Goal: Check status

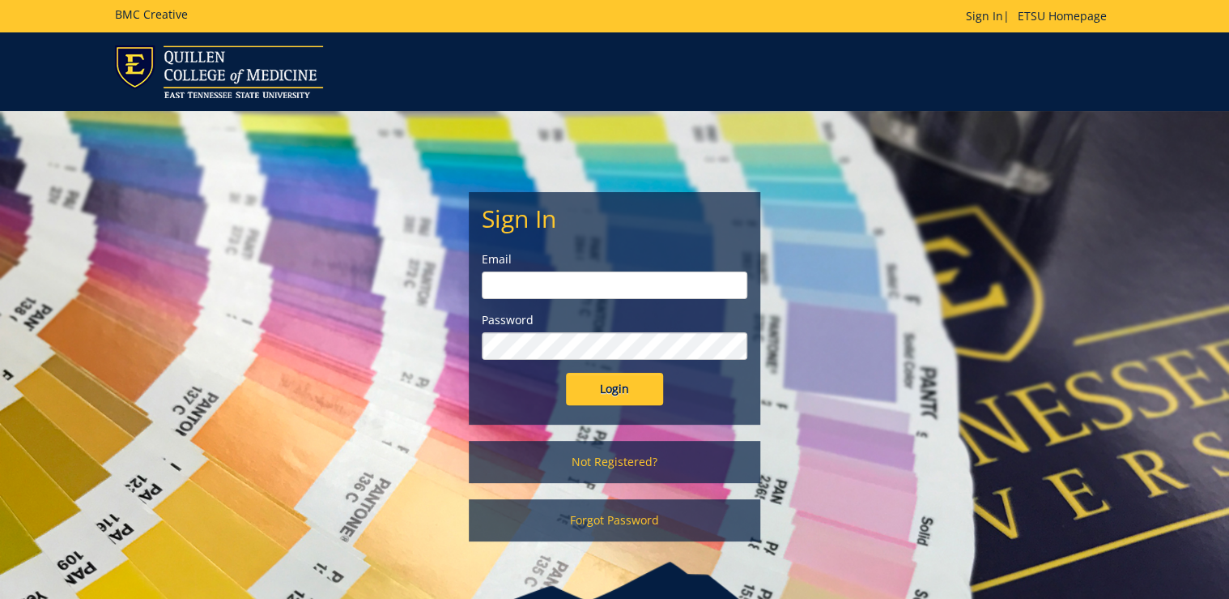
type input "[PERSON_NAME][EMAIL_ADDRESS][DOMAIN_NAME]"
click at [582, 381] on input "Login" at bounding box center [614, 389] width 97 height 32
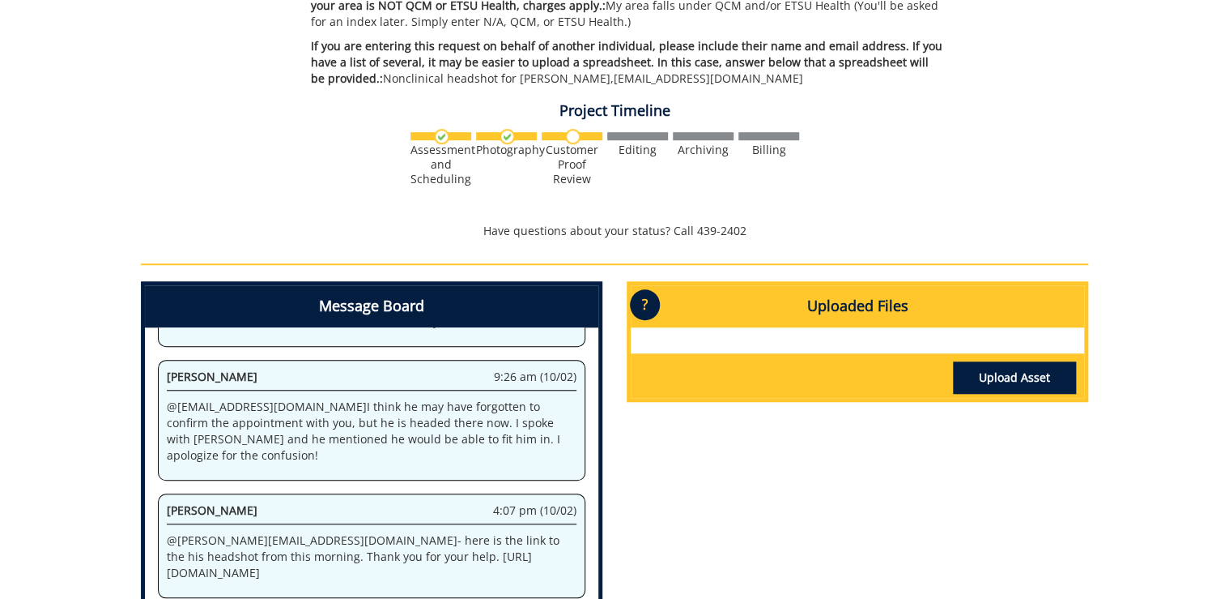
scroll to position [648, 0]
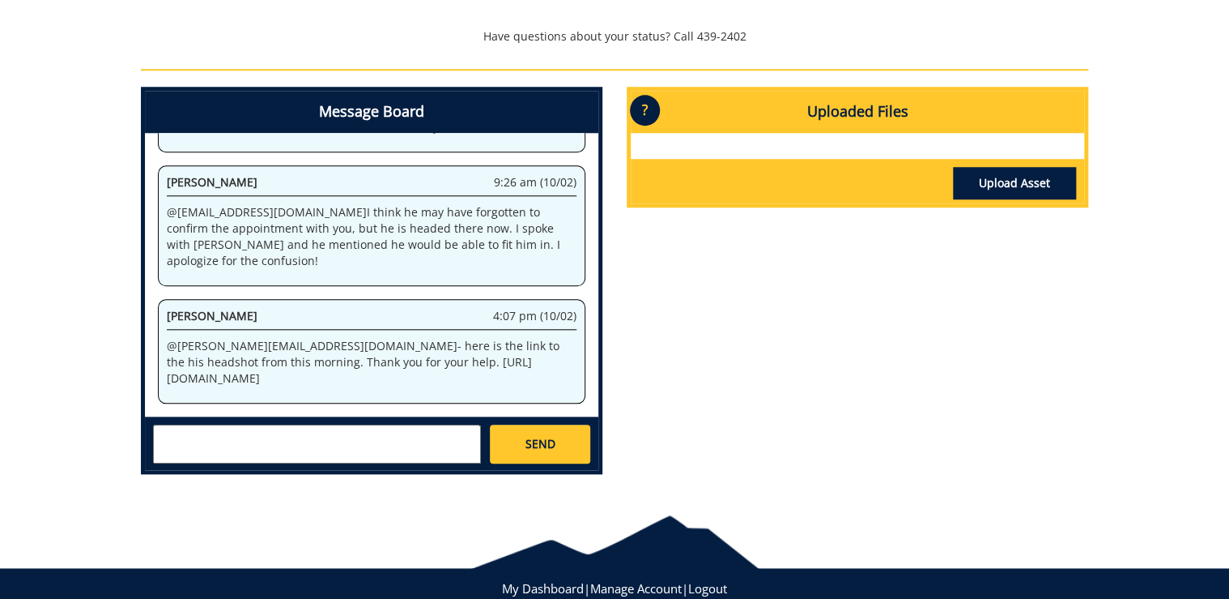
drag, startPoint x: 350, startPoint y: 337, endPoint x: 344, endPoint y: 370, distance: 33.7
click at [344, 370] on p "@ ditcharo@etsu.edu - here is the link to the his headshot from this morning. T…" at bounding box center [372, 362] width 410 height 49
copy p "https://etsu365-my.sharepoint.com/:i:/g/personal/gougeja_etsu_edu/EUDA5ONIzSZAq…"
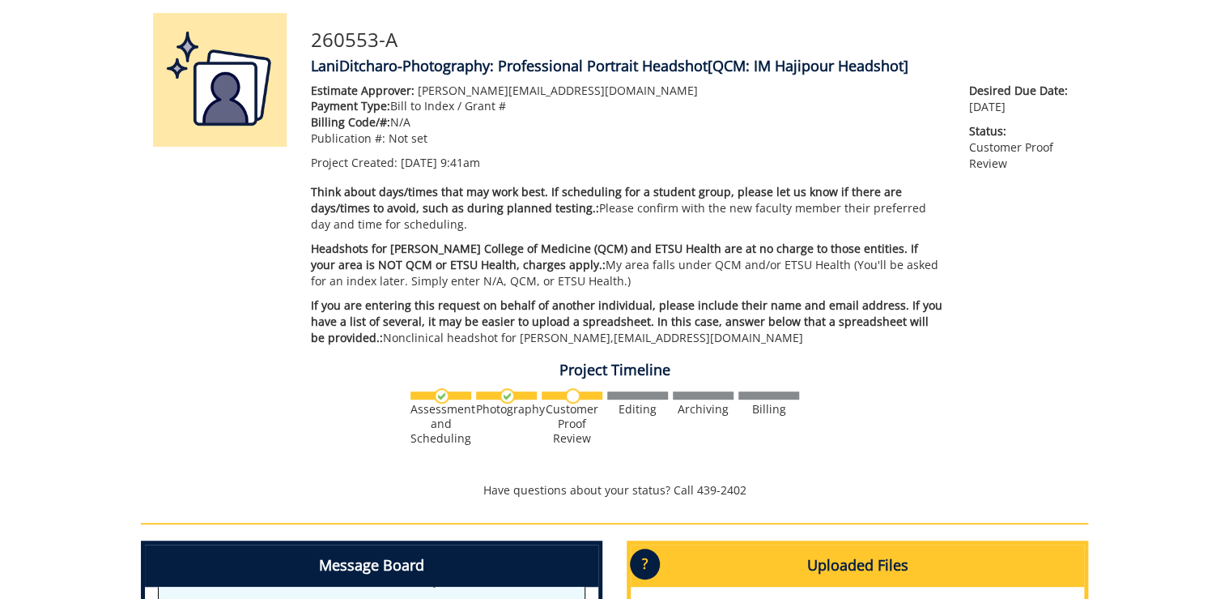
scroll to position [0, 0]
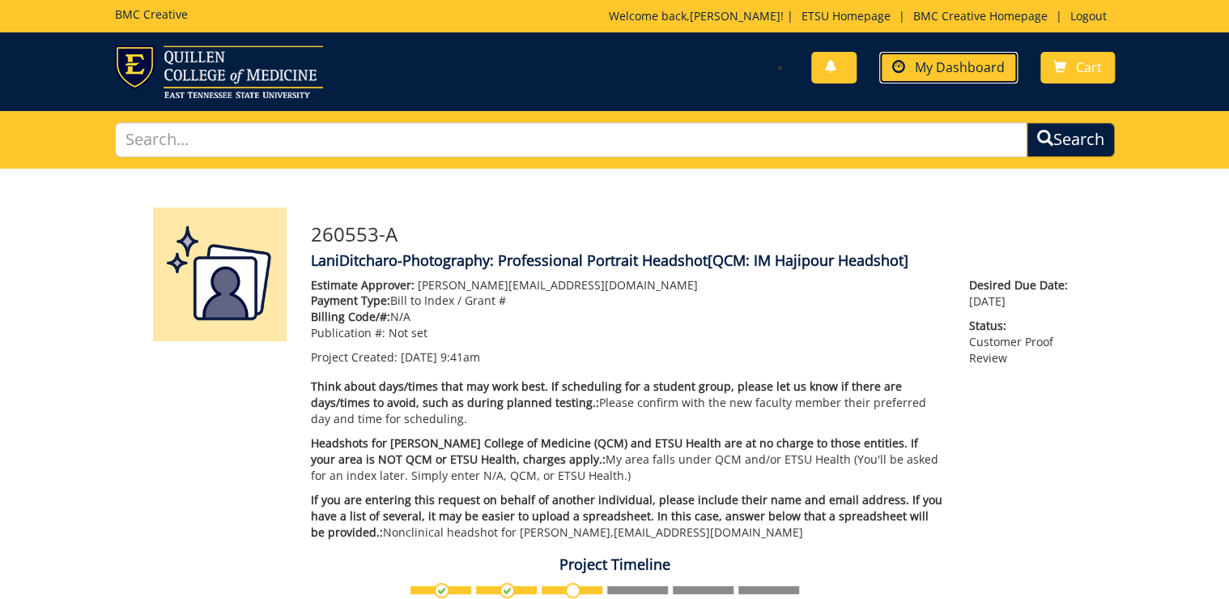
click at [943, 79] on link "My Dashboard" at bounding box center [949, 68] width 138 height 32
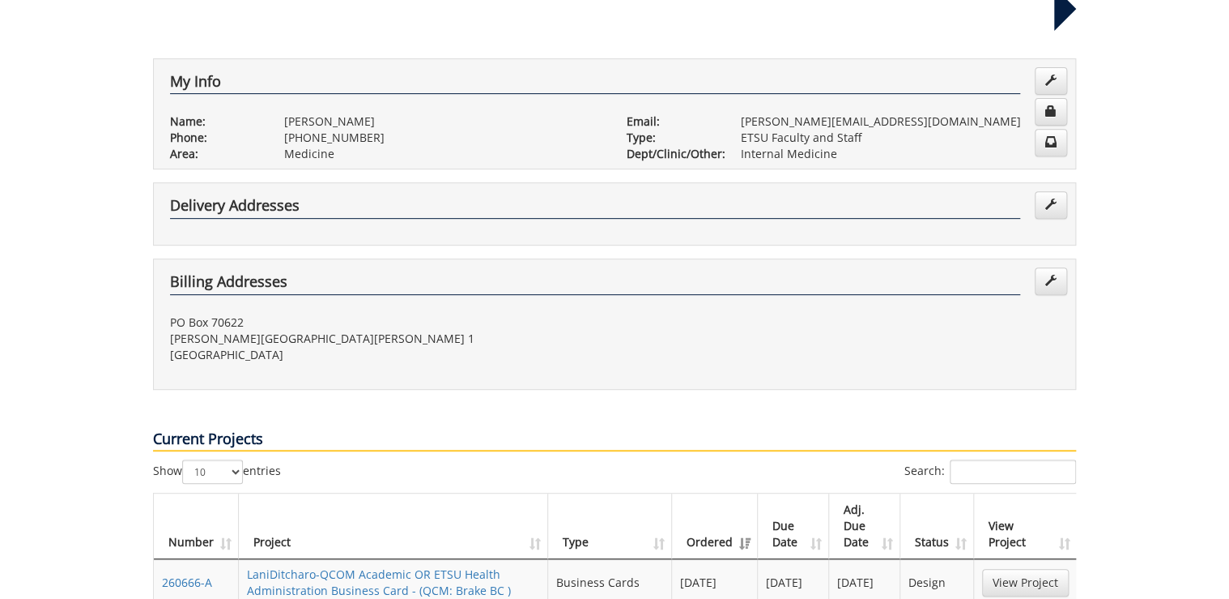
scroll to position [648, 0]
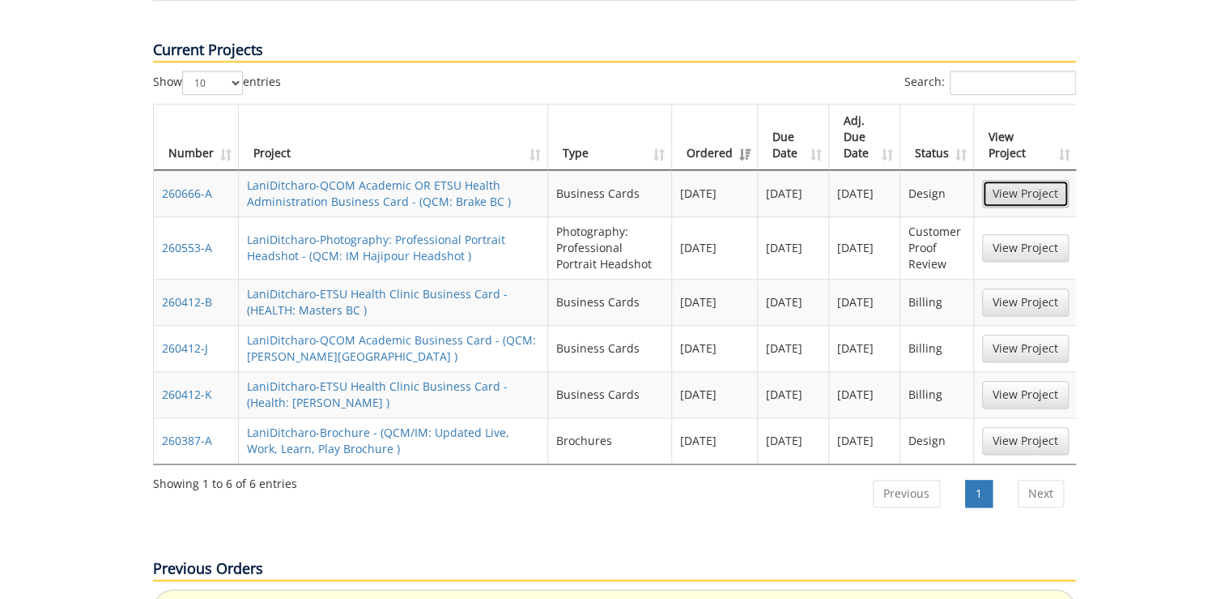
click at [996, 180] on link "View Project" at bounding box center [1025, 194] width 87 height 28
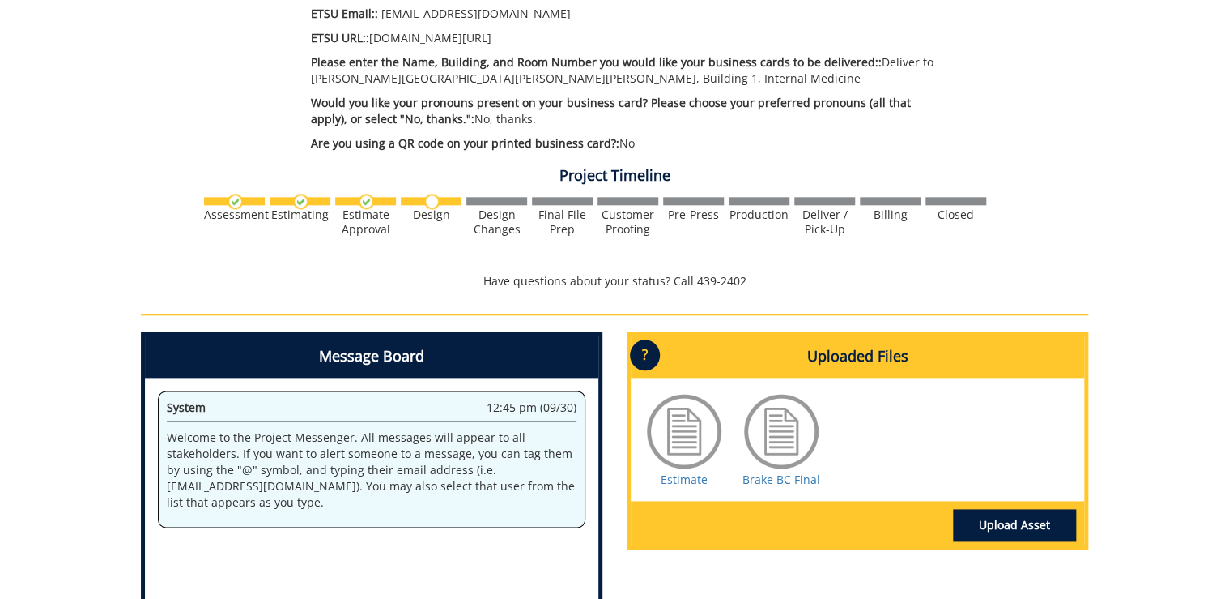
scroll to position [842, 0]
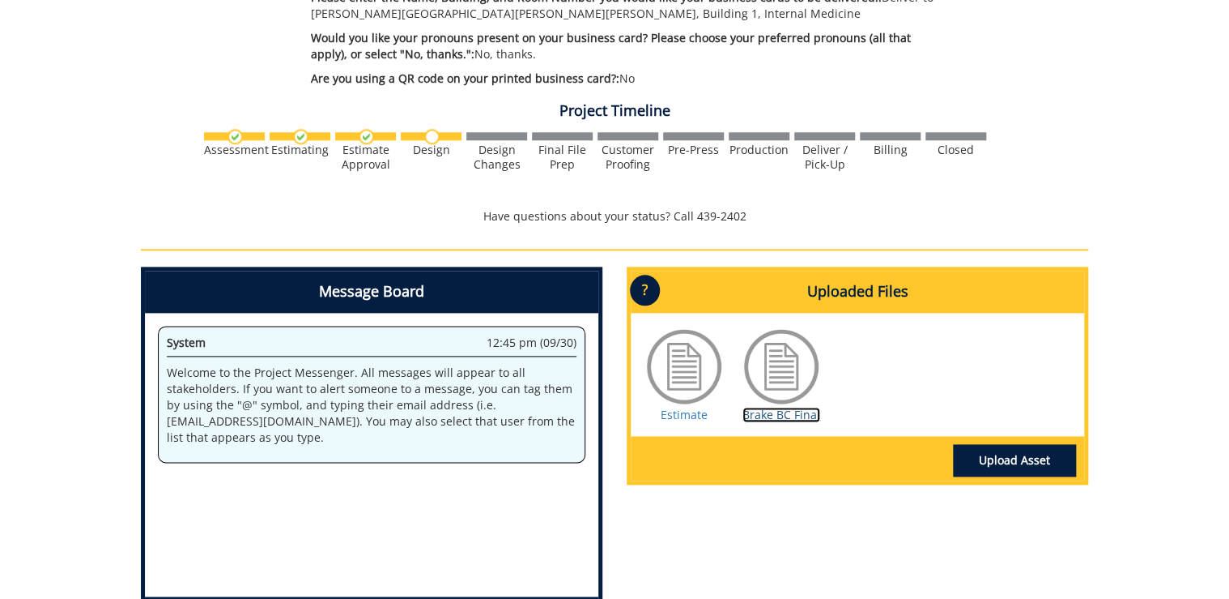
click at [763, 407] on link "Brake BC Final" at bounding box center [782, 414] width 78 height 15
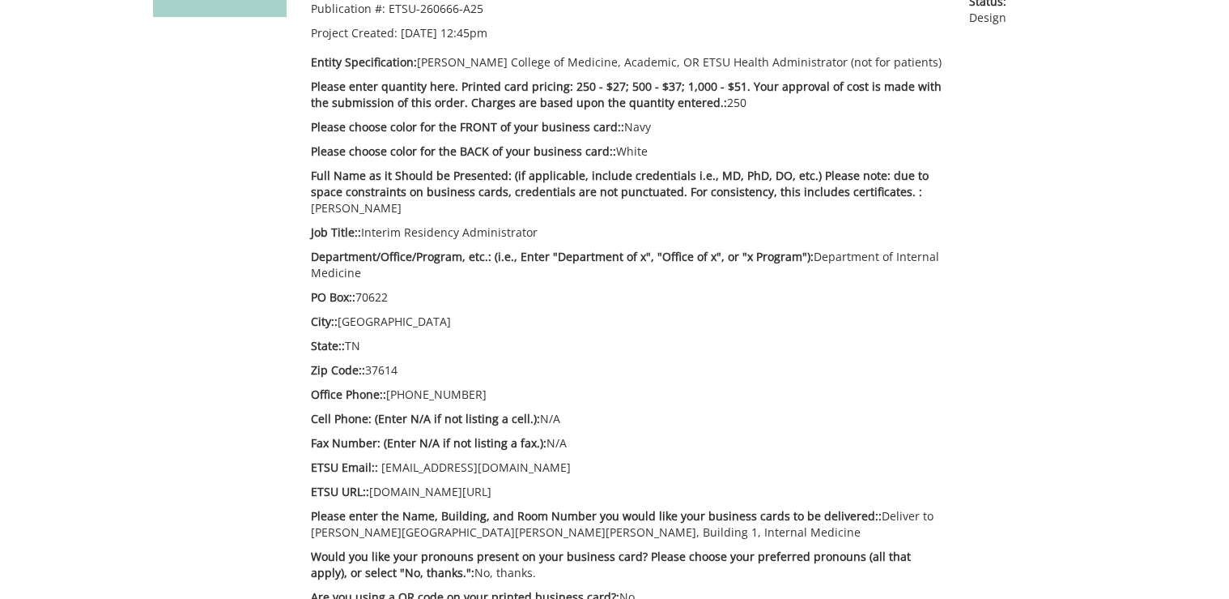
scroll to position [0, 0]
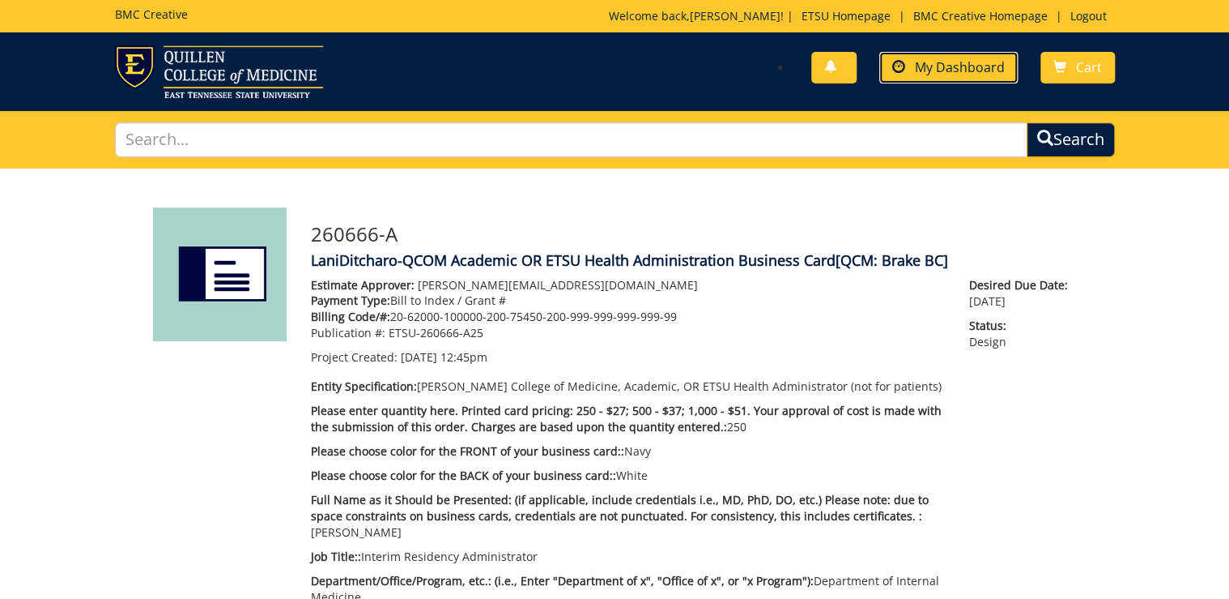
click at [956, 66] on span "My Dashboard" at bounding box center [960, 67] width 90 height 18
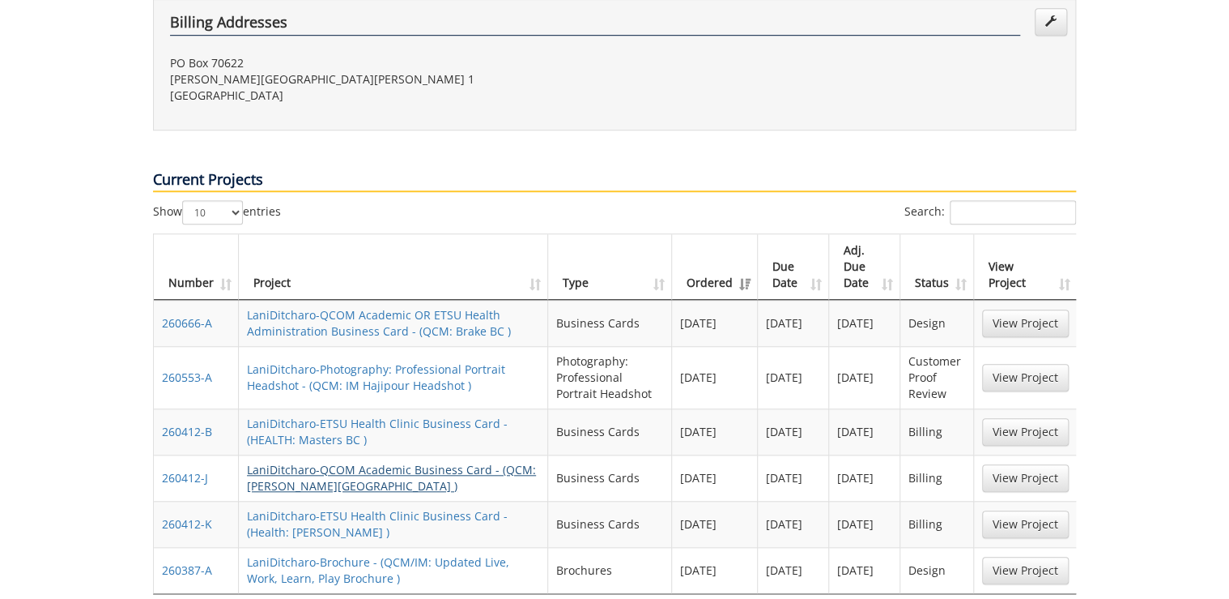
scroll to position [583, 0]
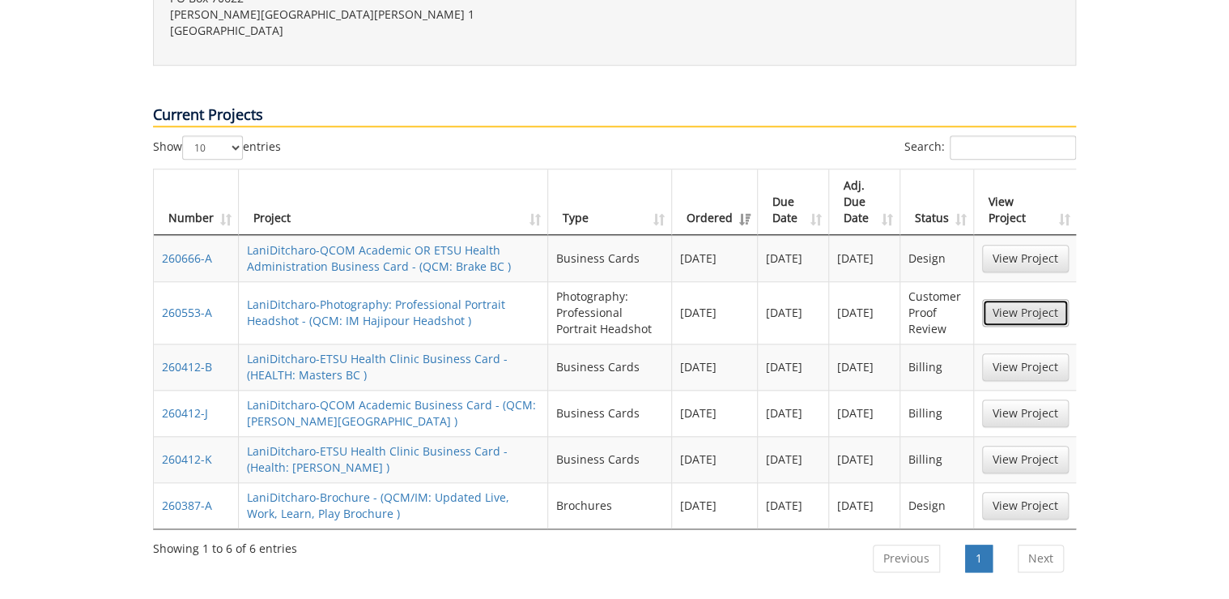
click at [1014, 299] on link "View Project" at bounding box center [1025, 313] width 87 height 28
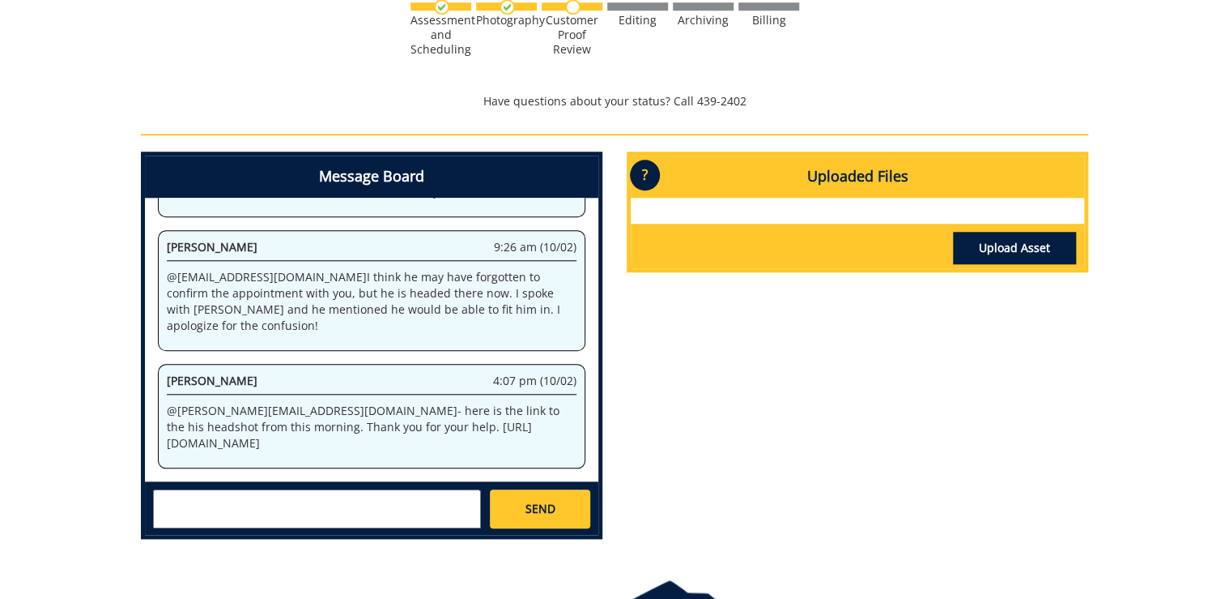
scroll to position [648, 0]
